Goal: Task Accomplishment & Management: Use online tool/utility

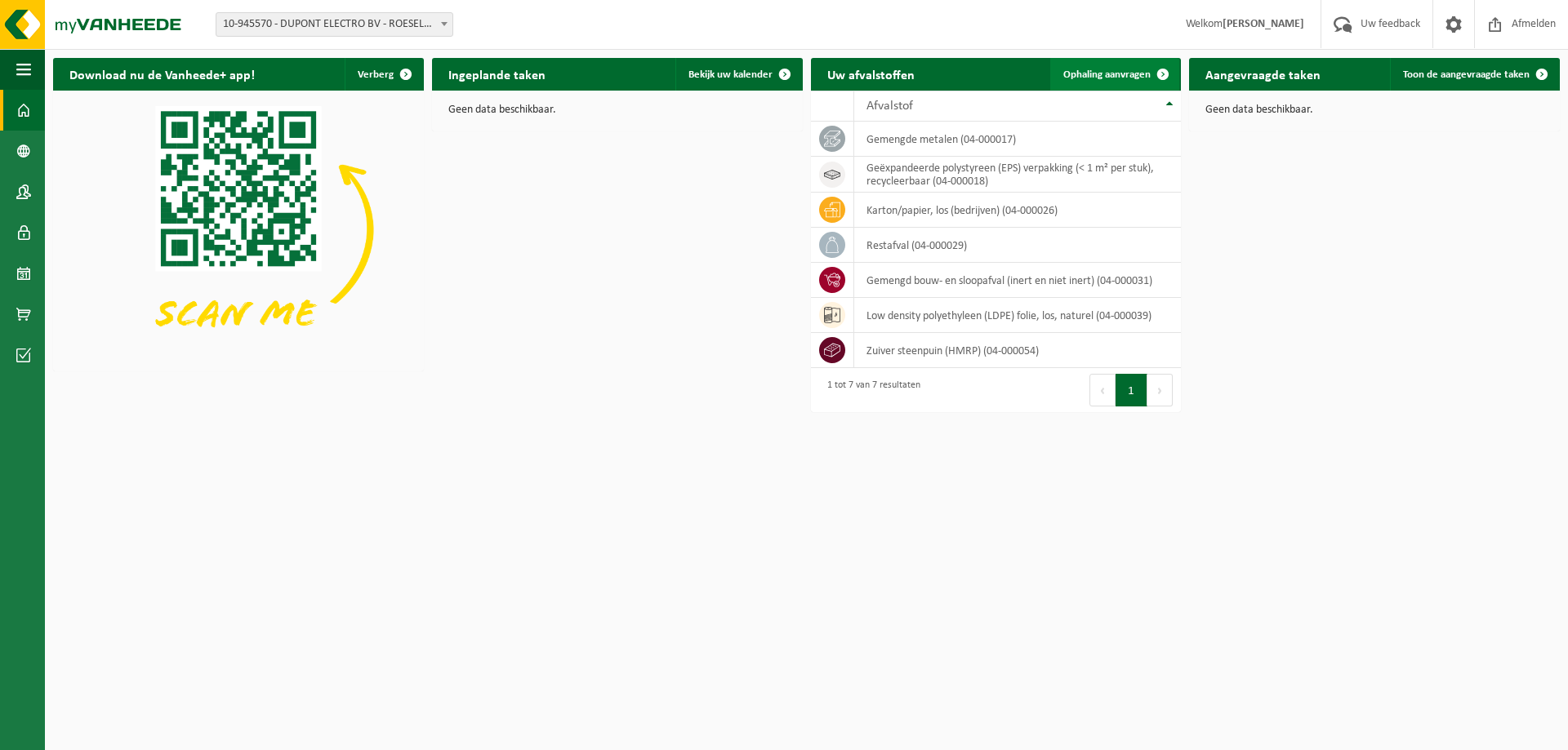
click at [1116, 72] on span "Ophaling aanvragen" at bounding box center [1107, 74] width 87 height 10
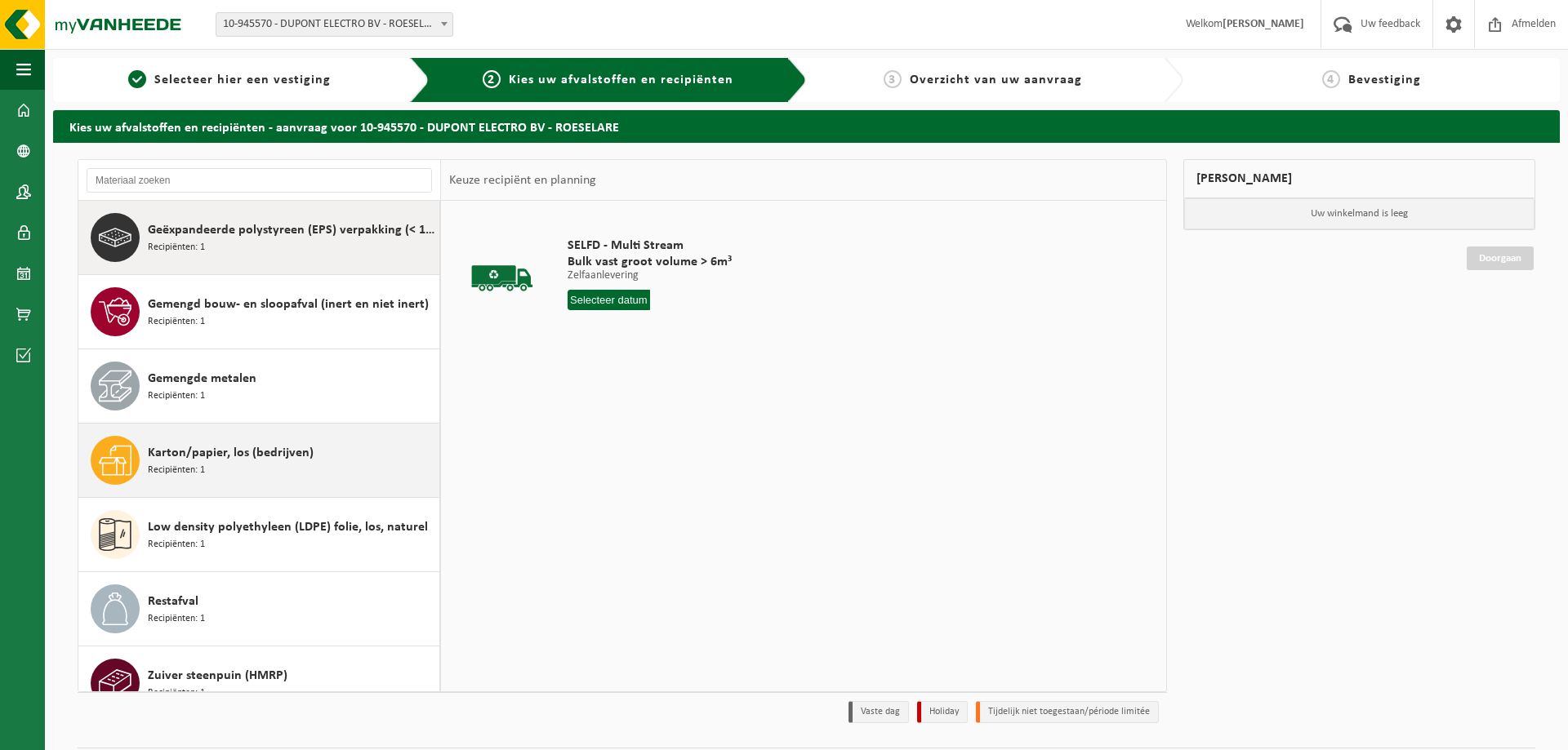
click at [206, 440] on div "Karton/papier, los (bedrijven) Recipiënten: 1" at bounding box center [291, 459] width 287 height 49
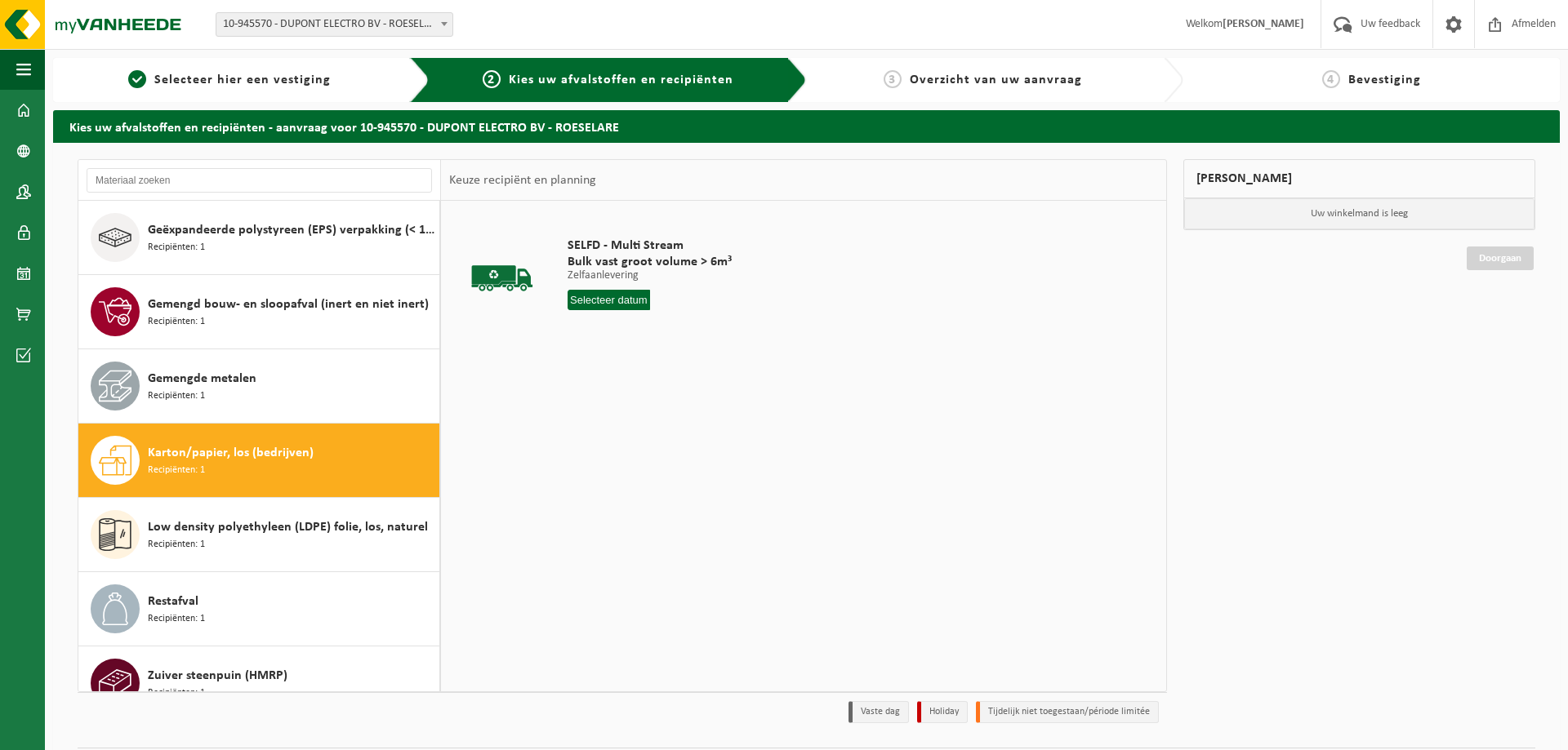
scroll to position [29, 0]
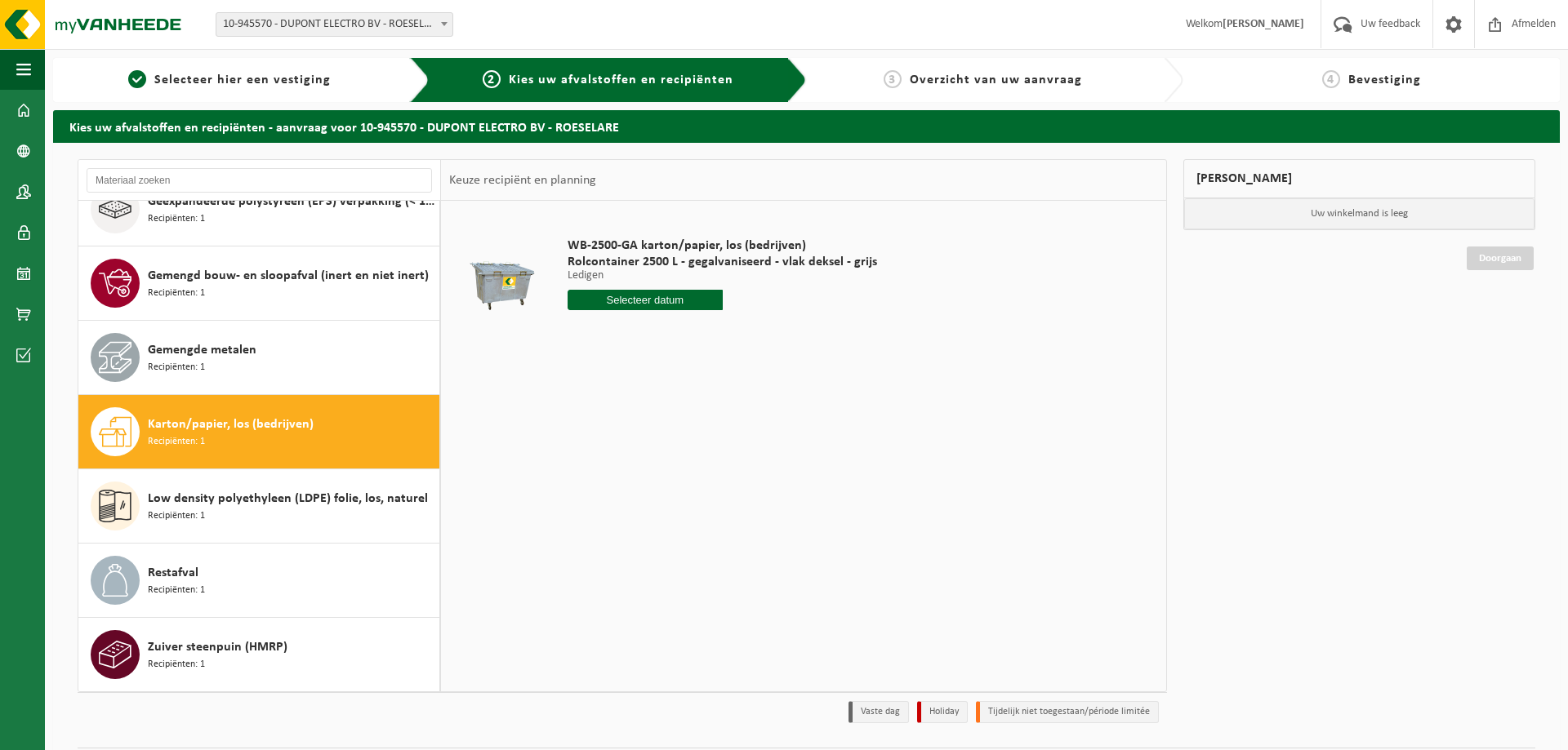
click at [640, 302] on input "text" at bounding box center [645, 300] width 155 height 20
click at [672, 500] on div "28" at bounding box center [669, 497] width 29 height 26
type input "Van 2025-08-28"
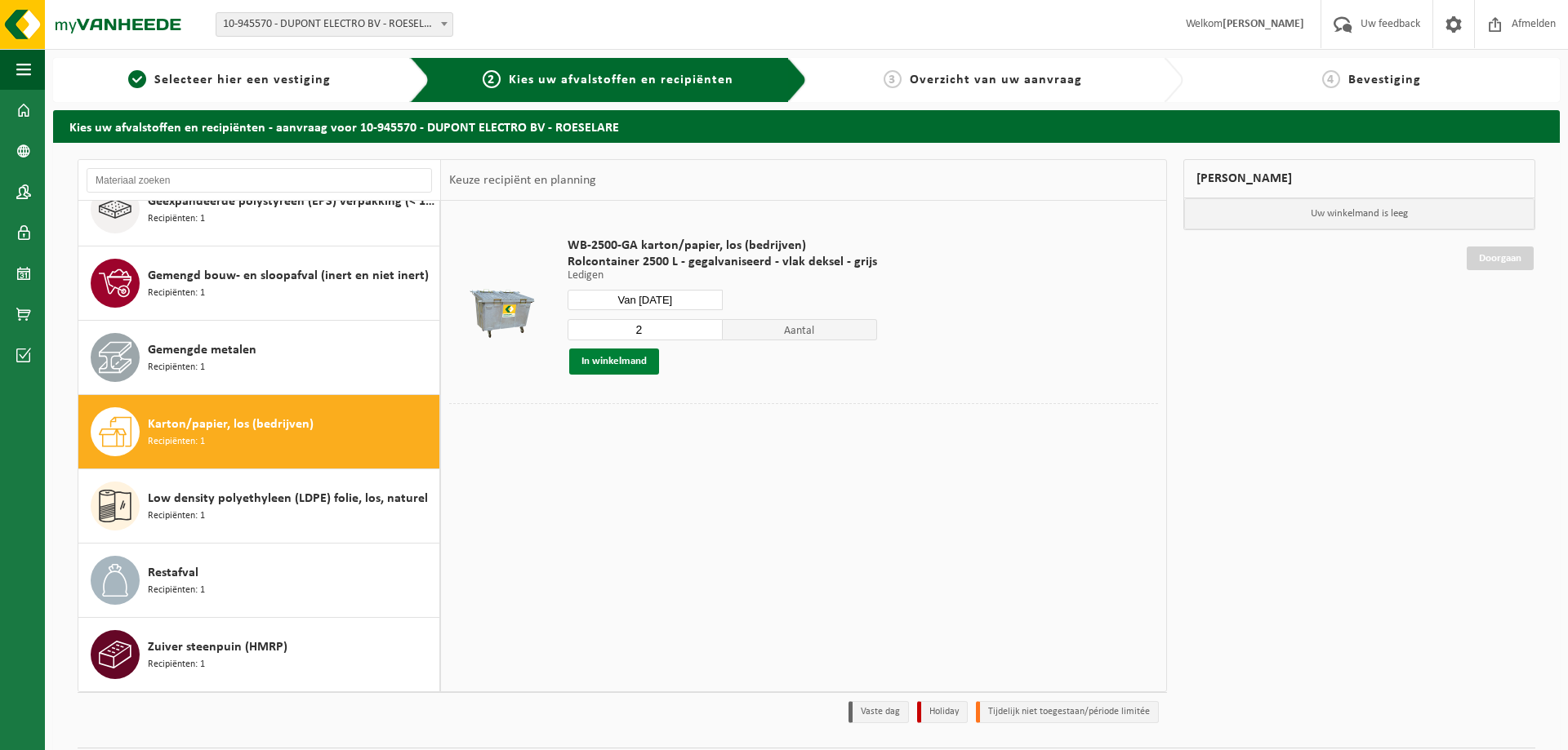
click at [583, 355] on button "In winkelmand" at bounding box center [614, 361] width 90 height 26
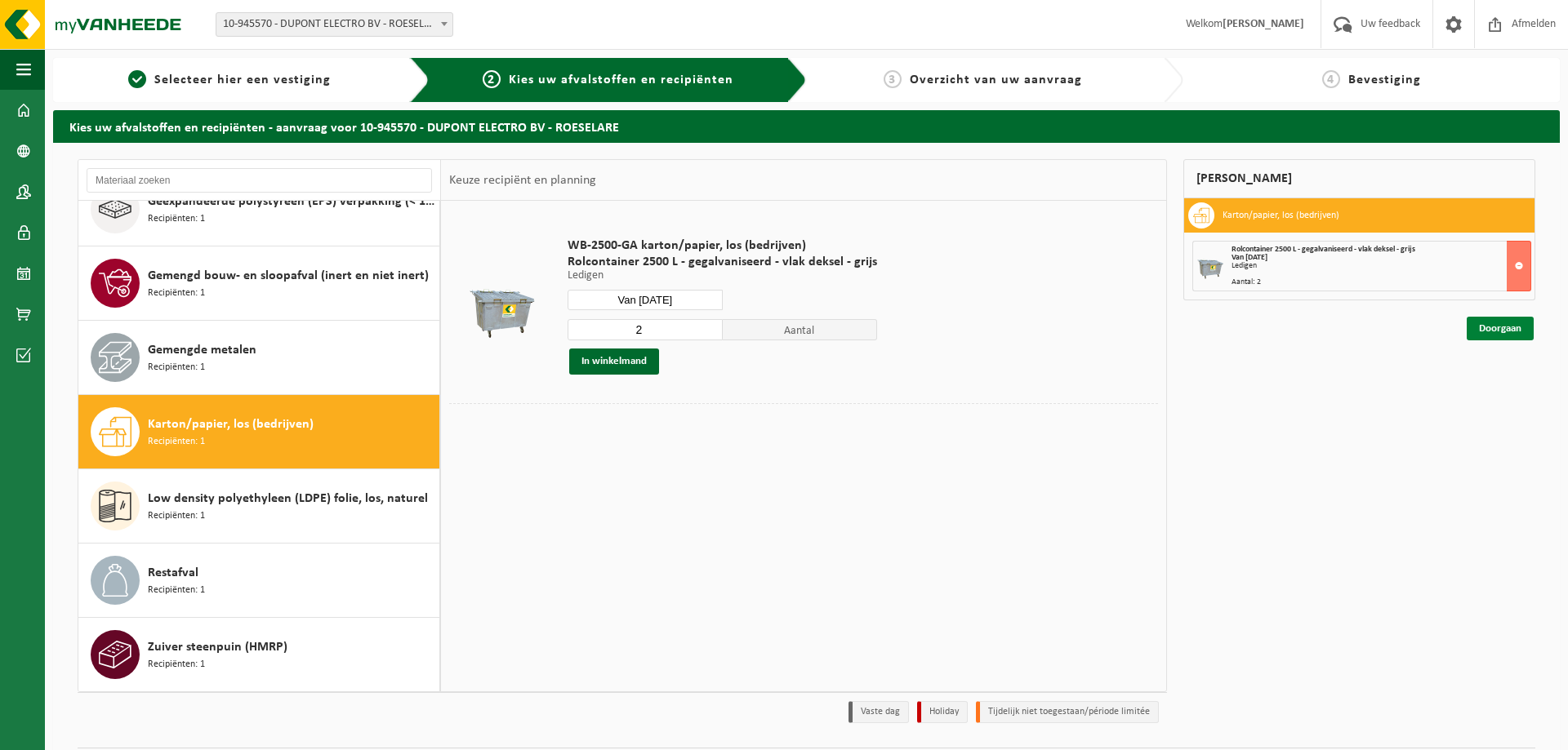
click at [1523, 332] on link "Doorgaan" at bounding box center [1500, 329] width 67 height 24
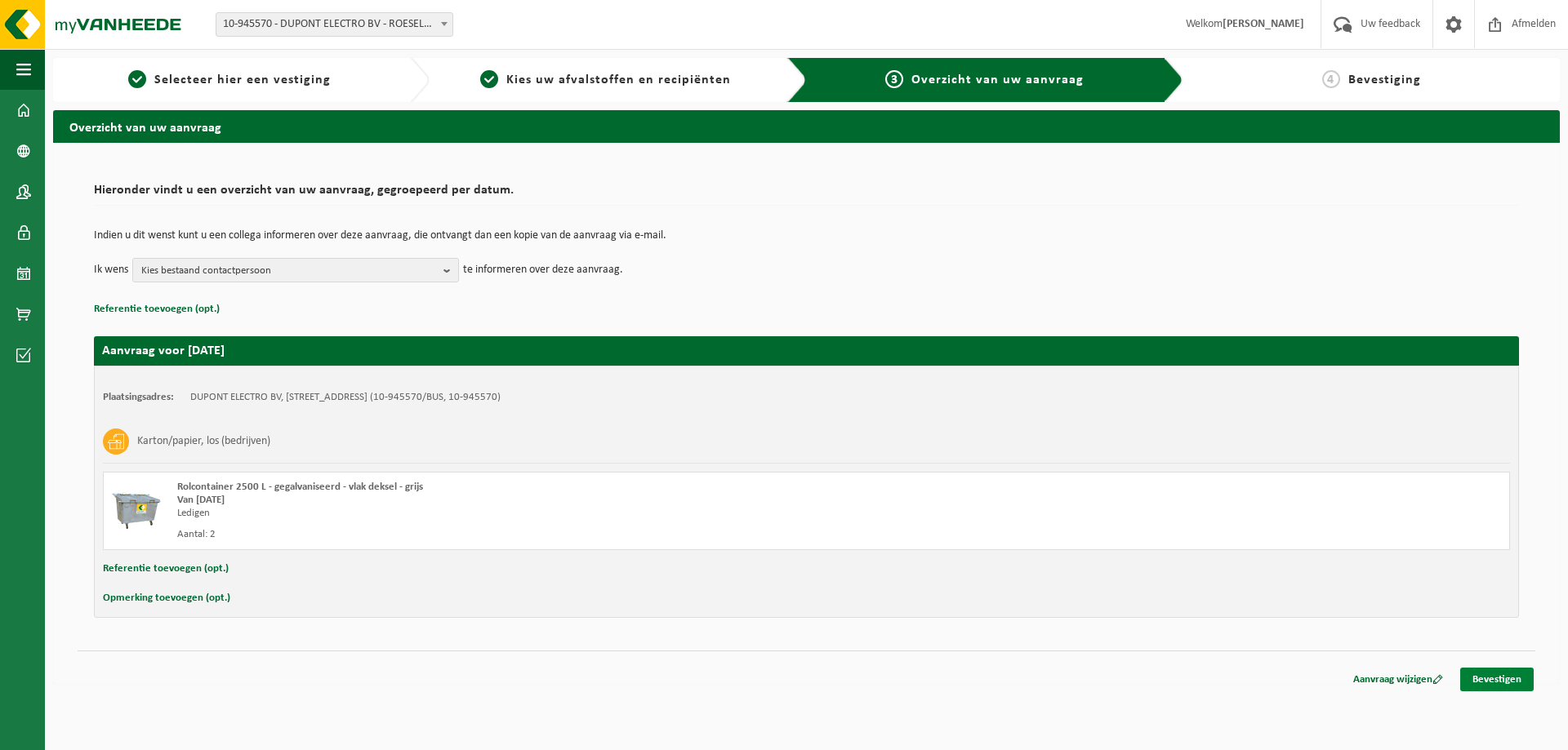
drag, startPoint x: 1504, startPoint y: 686, endPoint x: 1502, endPoint y: 674, distance: 12.2
click at [1504, 684] on link "Bevestigen" at bounding box center [1497, 679] width 73 height 24
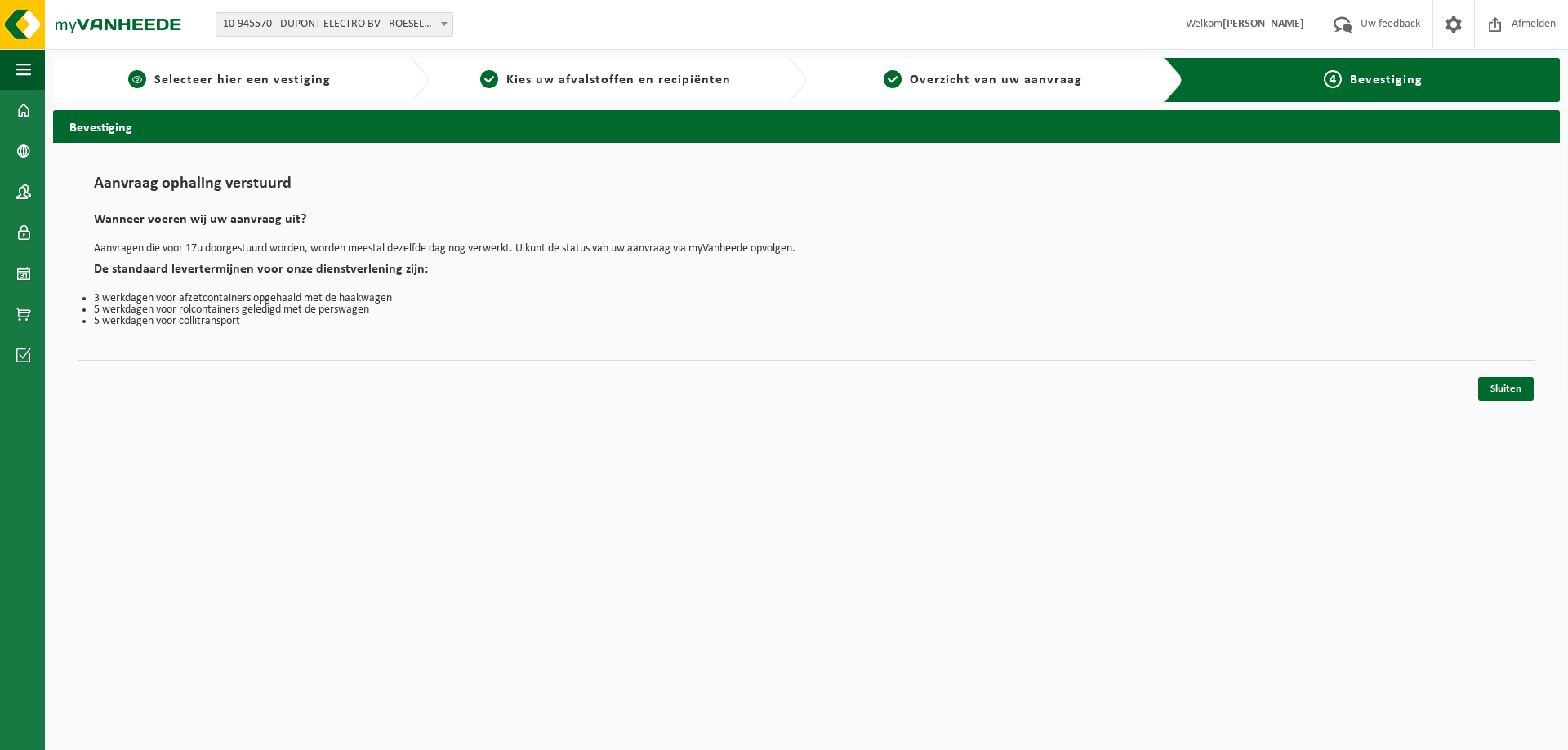
click at [278, 78] on span "Selecteer hier een vestiging" at bounding box center [242, 79] width 176 height 13
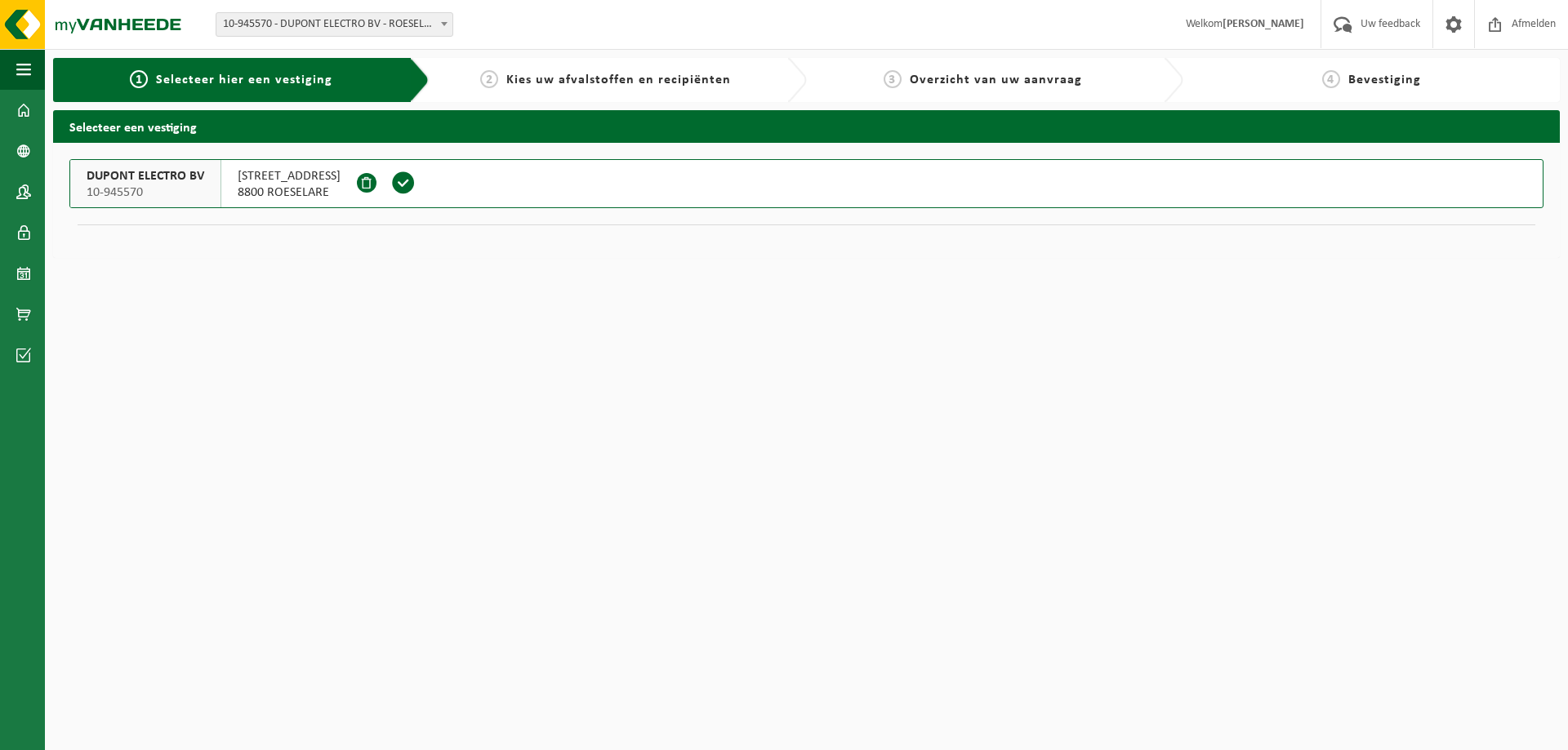
click at [275, 180] on span "MAÏSLAAN 10" at bounding box center [289, 176] width 103 height 16
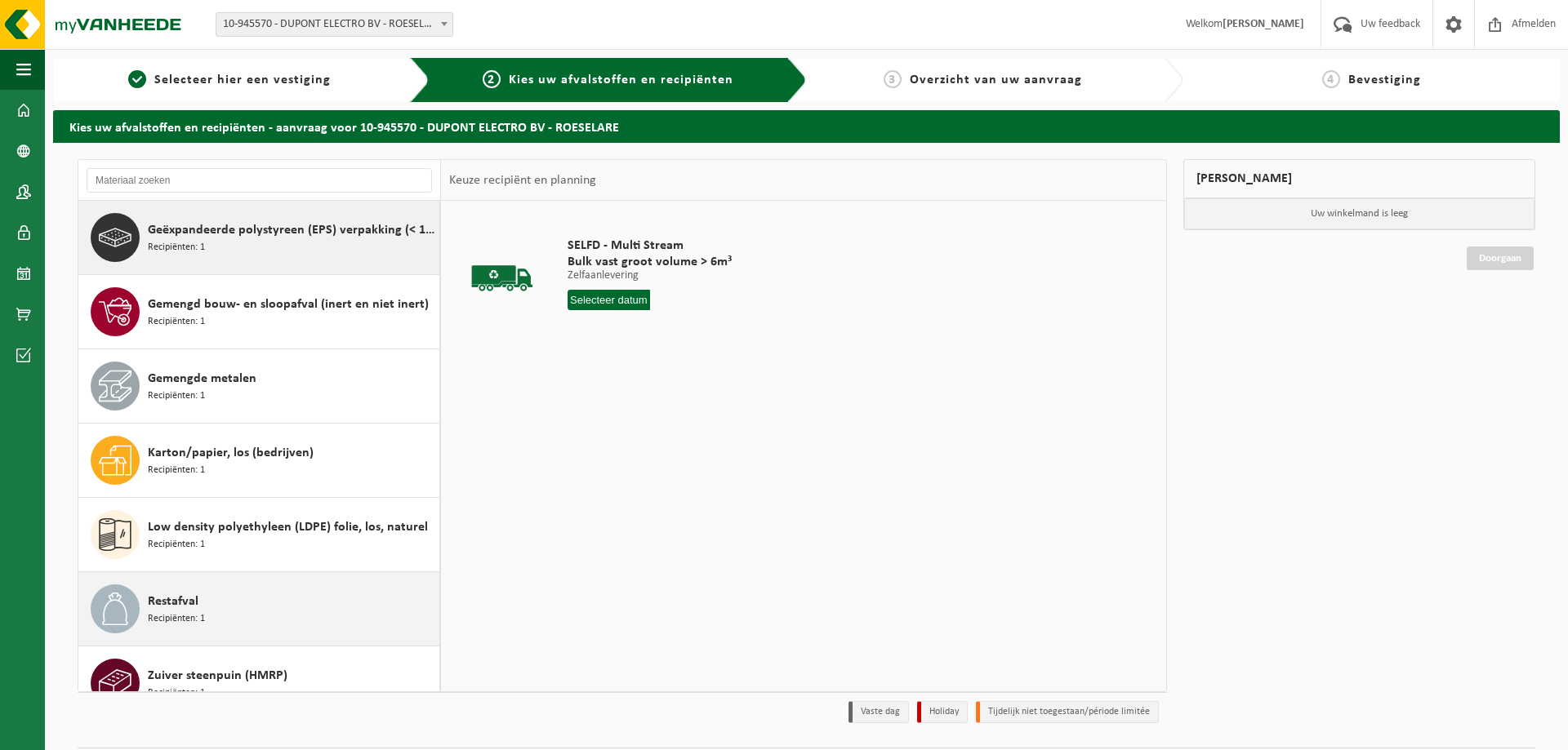
click at [203, 606] on div "Restafval Recipiënten: 1" at bounding box center [291, 609] width 287 height 49
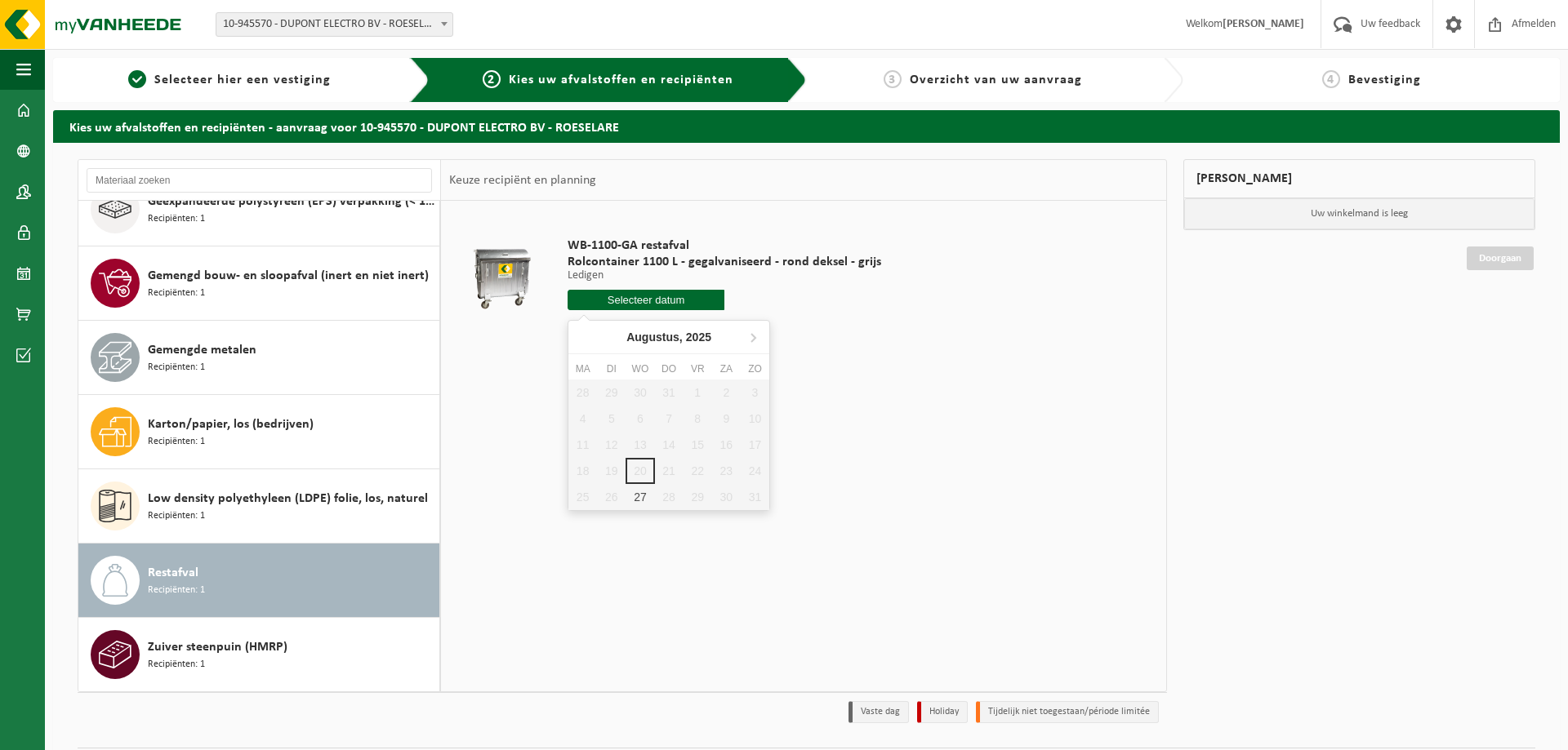
click at [652, 303] on input "text" at bounding box center [646, 300] width 157 height 20
click at [639, 499] on div "27" at bounding box center [640, 497] width 29 height 26
type input "Van 2025-08-27"
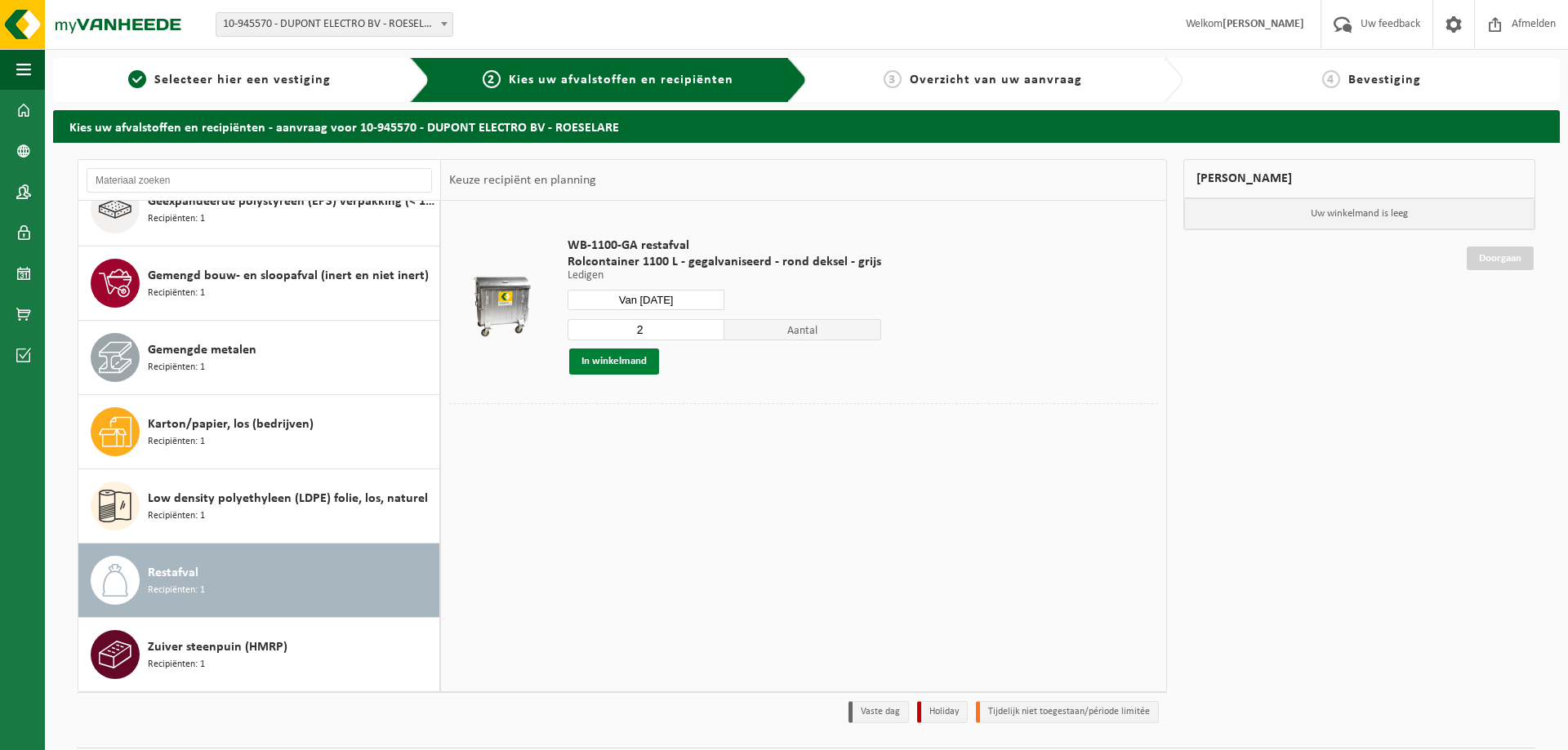
click at [617, 361] on button "In winkelmand" at bounding box center [614, 361] width 90 height 26
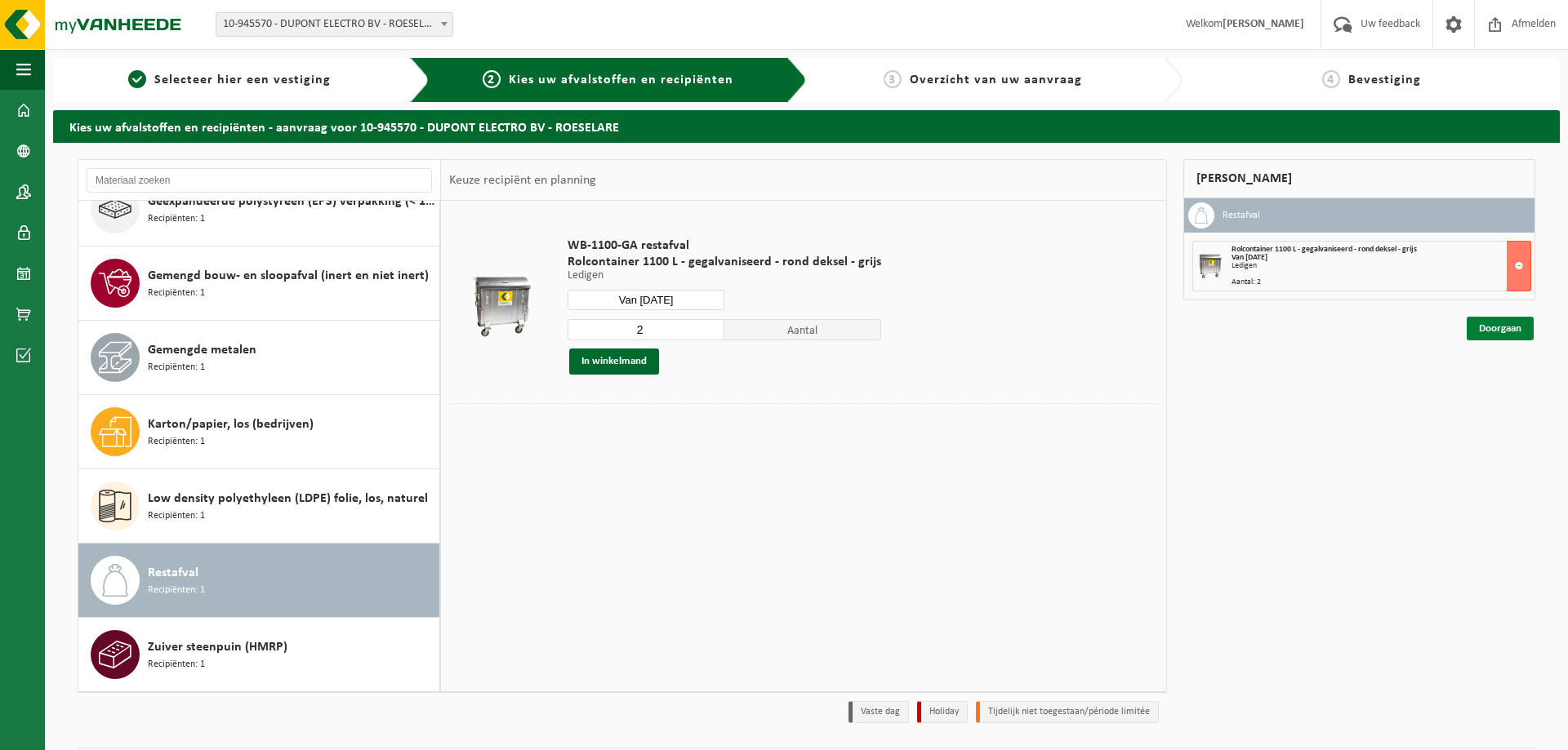
click at [1518, 322] on link "Doorgaan" at bounding box center [1500, 329] width 67 height 24
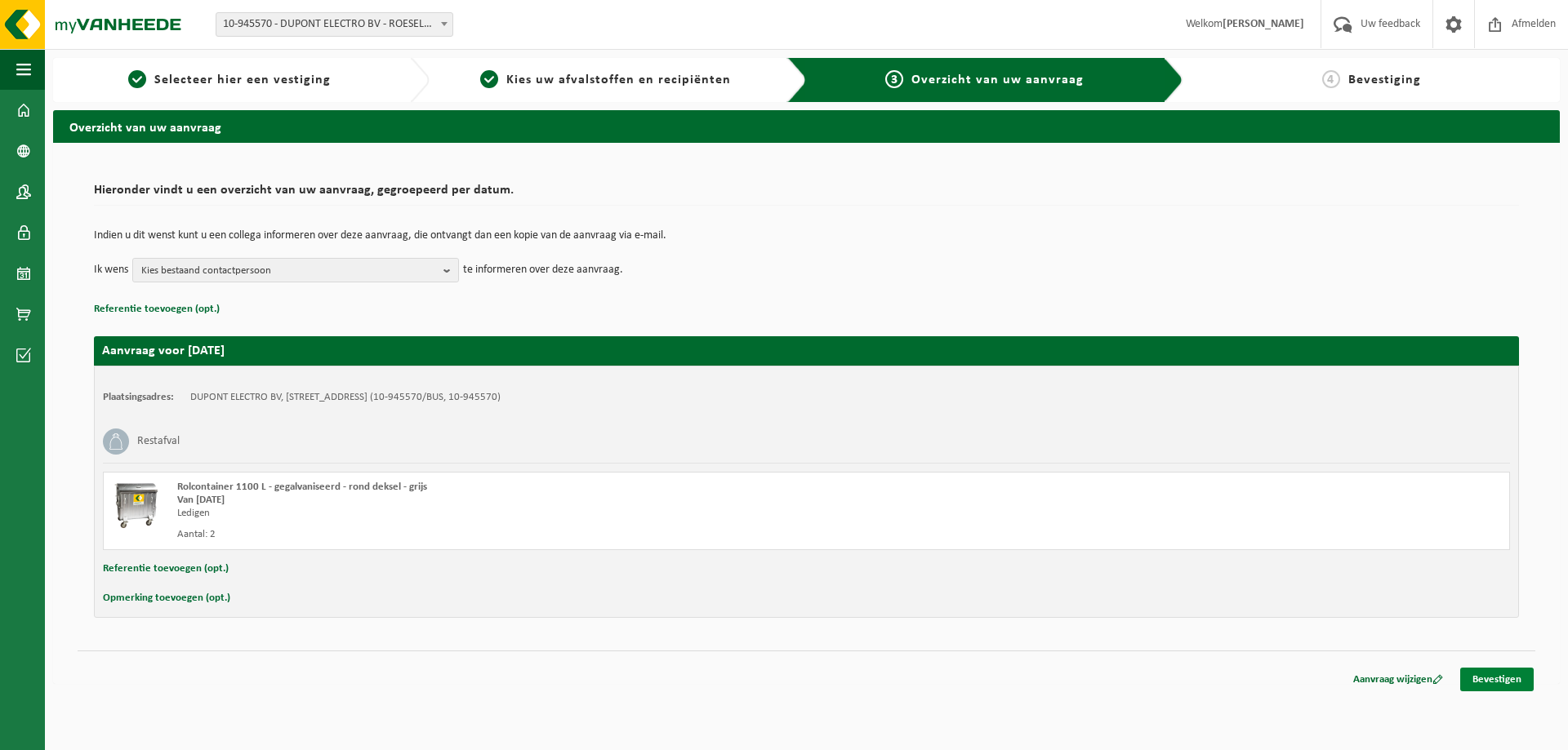
click at [1508, 681] on link "Bevestigen" at bounding box center [1497, 679] width 73 height 24
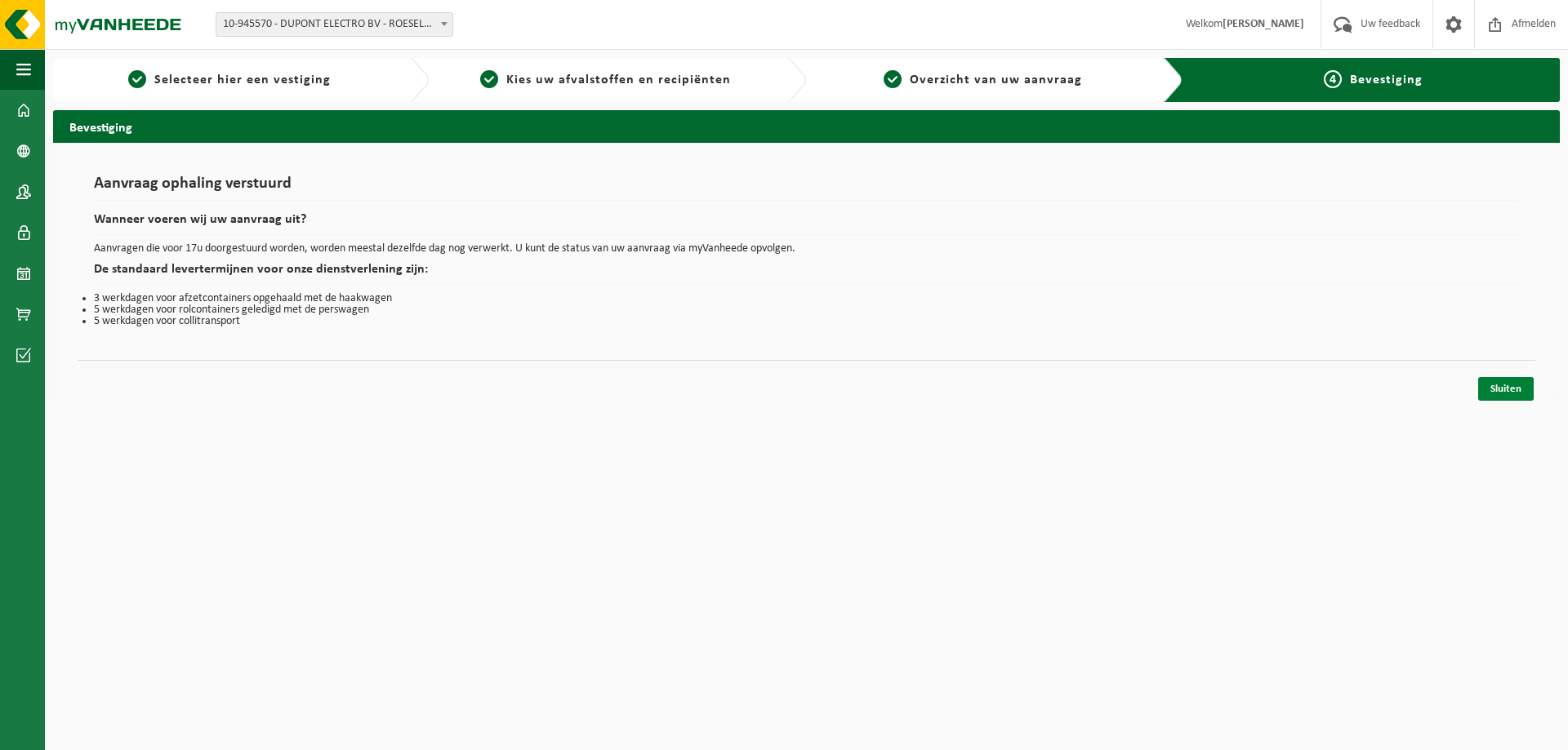
click at [1509, 395] on link "Sluiten" at bounding box center [1506, 389] width 55 height 24
